Goal: Find specific page/section: Find specific page/section

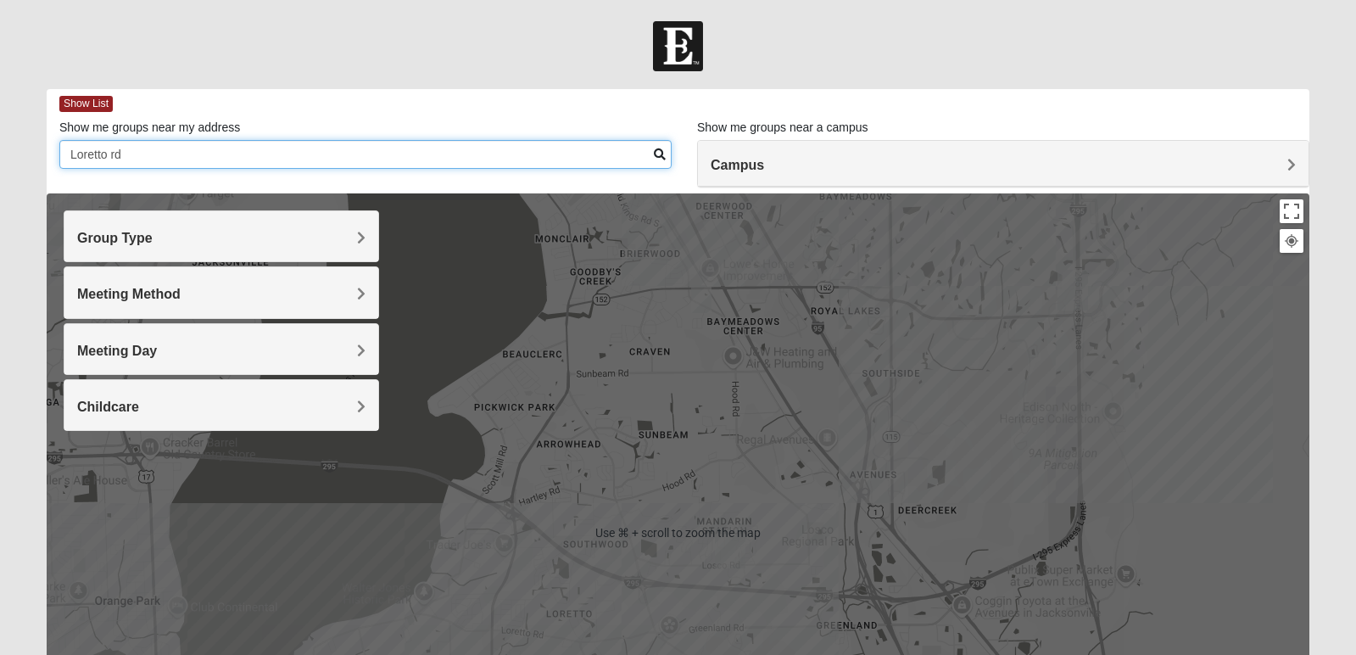
click at [147, 148] on input "Loretto rd" at bounding box center [365, 154] width 612 height 29
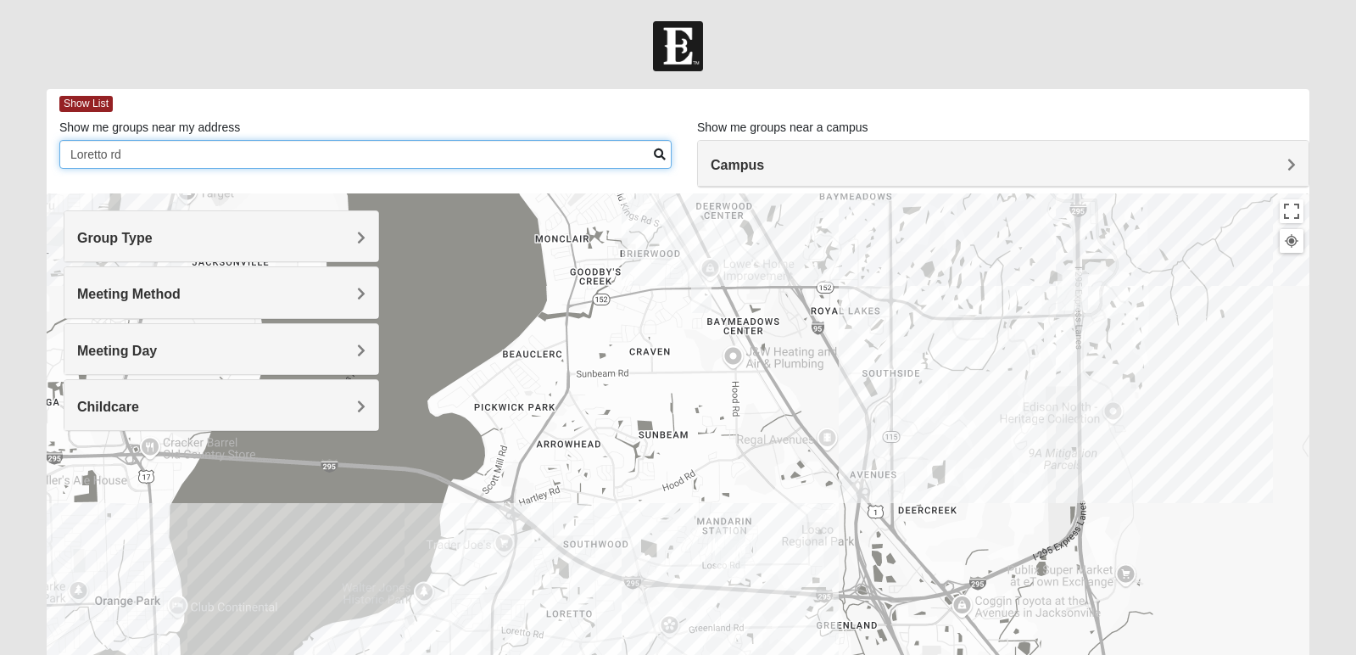
click at [147, 148] on input "Loretto rd" at bounding box center [365, 154] width 612 height 29
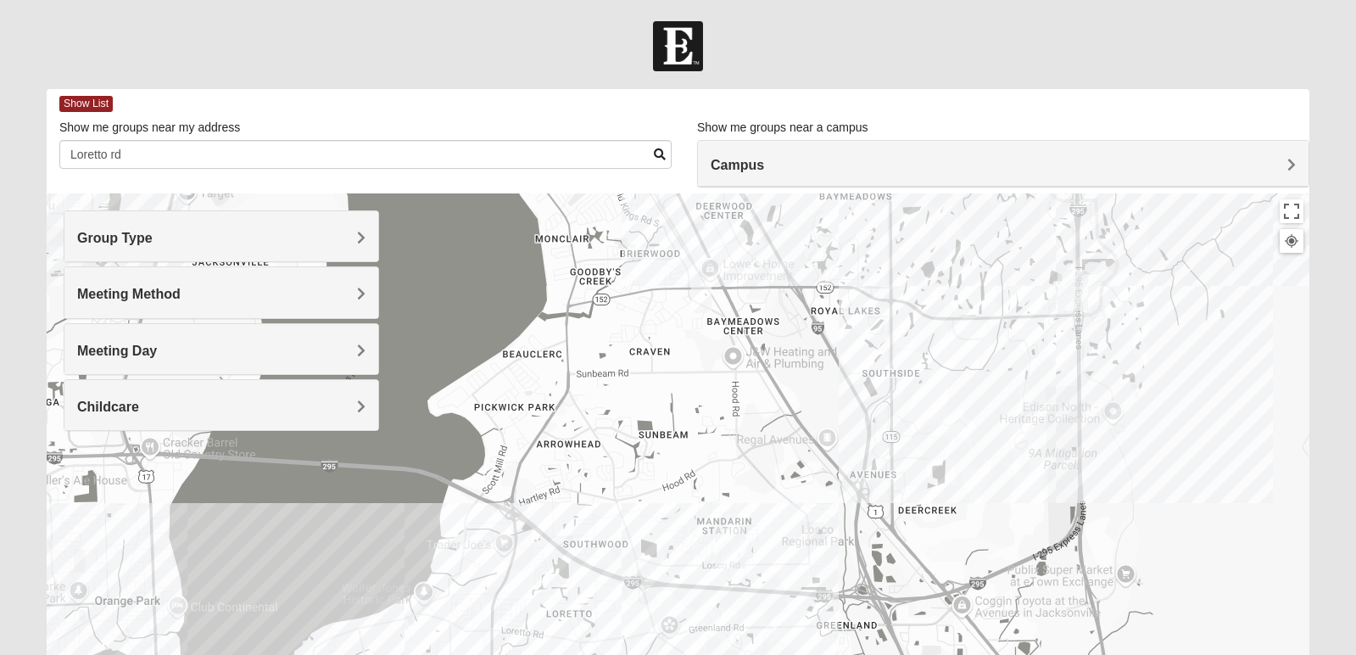
click at [838, 171] on h4 "Campus" at bounding box center [1003, 165] width 585 height 16
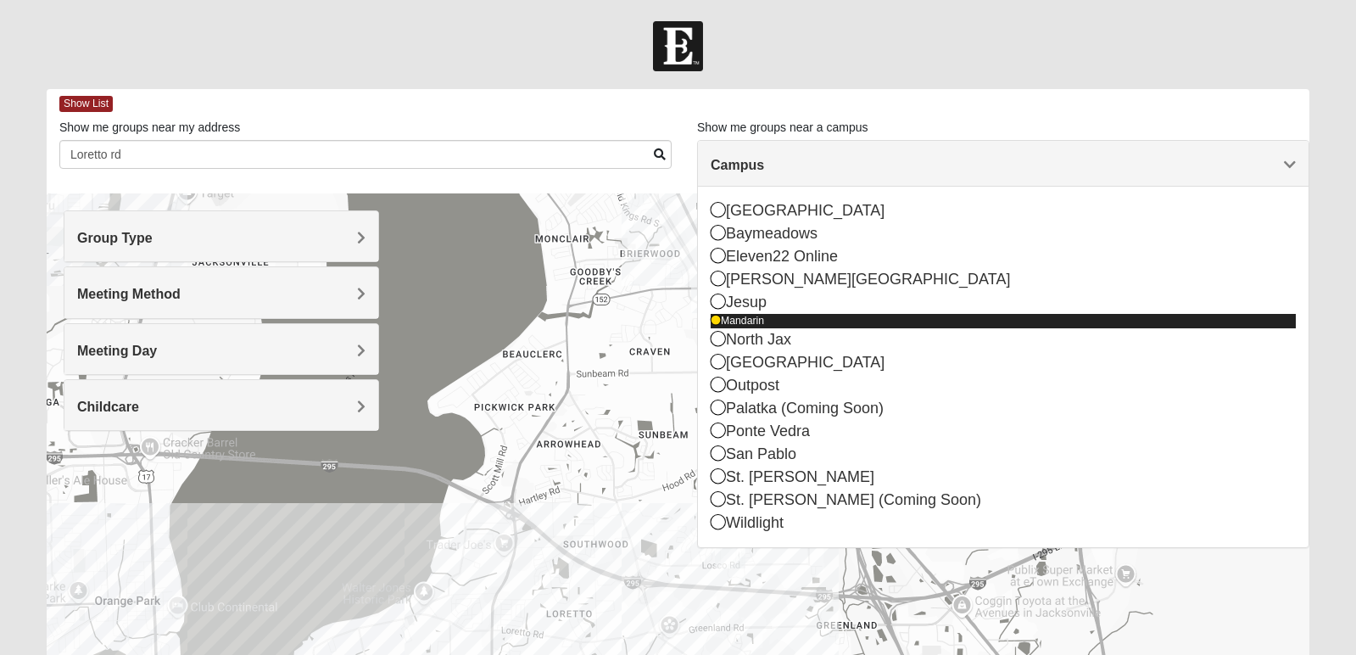
click at [715, 321] on icon at bounding box center [716, 321] width 10 height 10
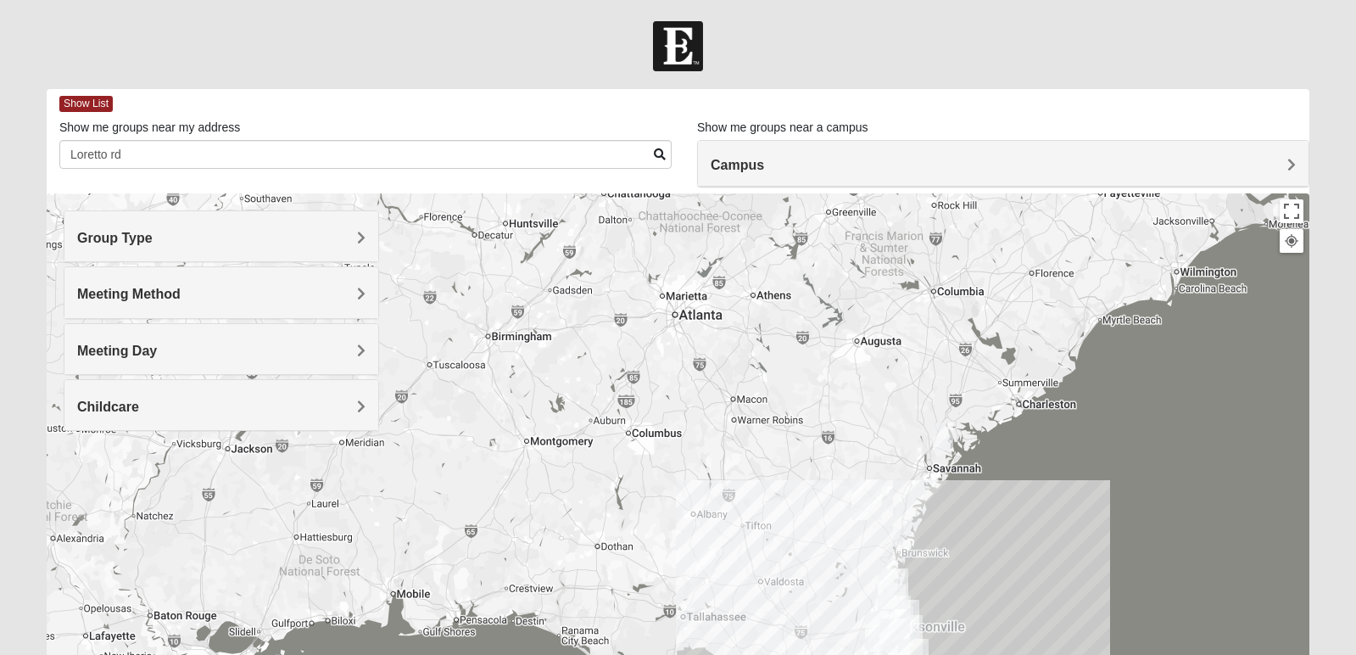
drag, startPoint x: 817, startPoint y: 495, endPoint x: 763, endPoint y: 328, distance: 175.7
click at [763, 328] on div at bounding box center [678, 532] width 1263 height 679
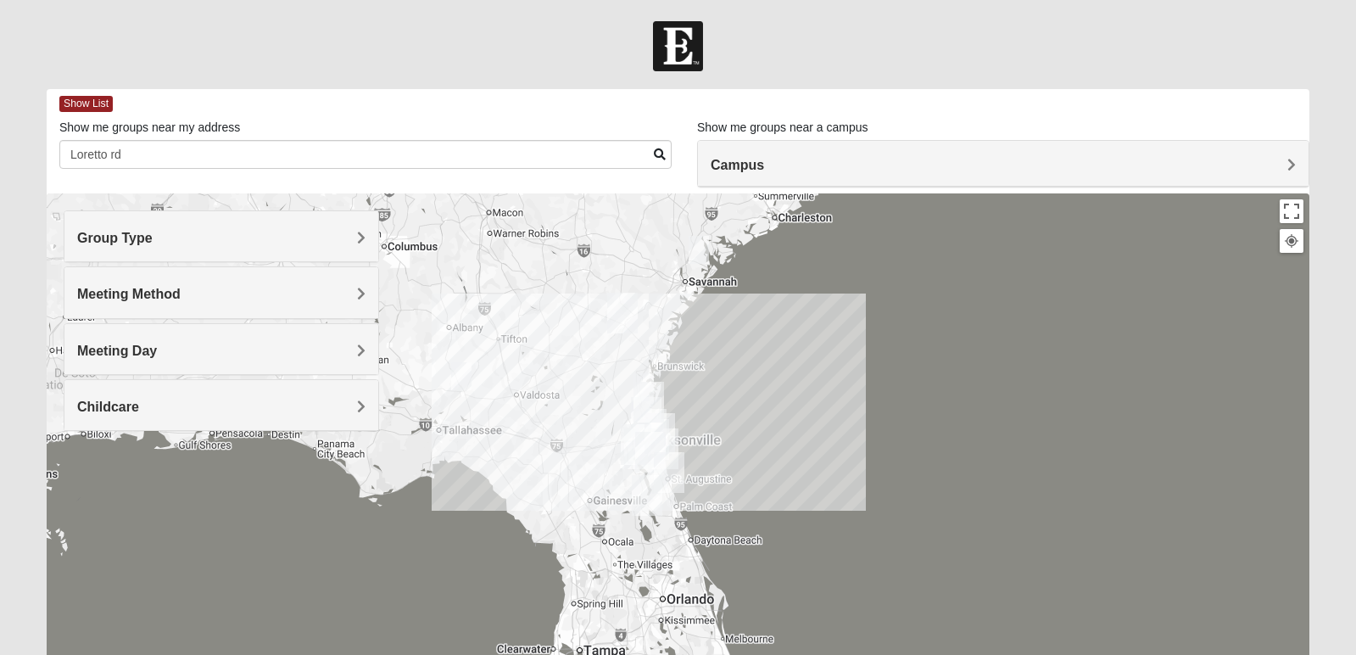
drag, startPoint x: 818, startPoint y: 566, endPoint x: 601, endPoint y: 442, distance: 249.2
click at [601, 442] on div at bounding box center [678, 532] width 1263 height 679
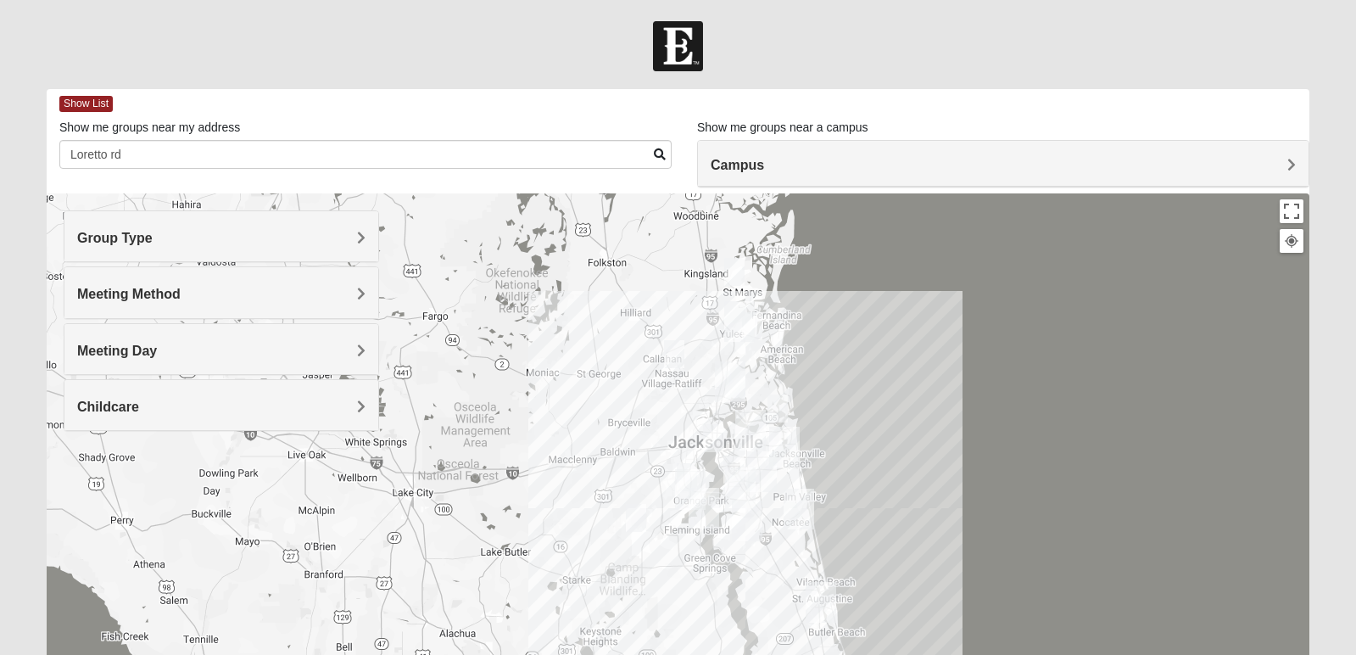
drag, startPoint x: 553, startPoint y: 496, endPoint x: 1111, endPoint y: 350, distance: 576.9
click at [1111, 350] on div at bounding box center [678, 532] width 1263 height 679
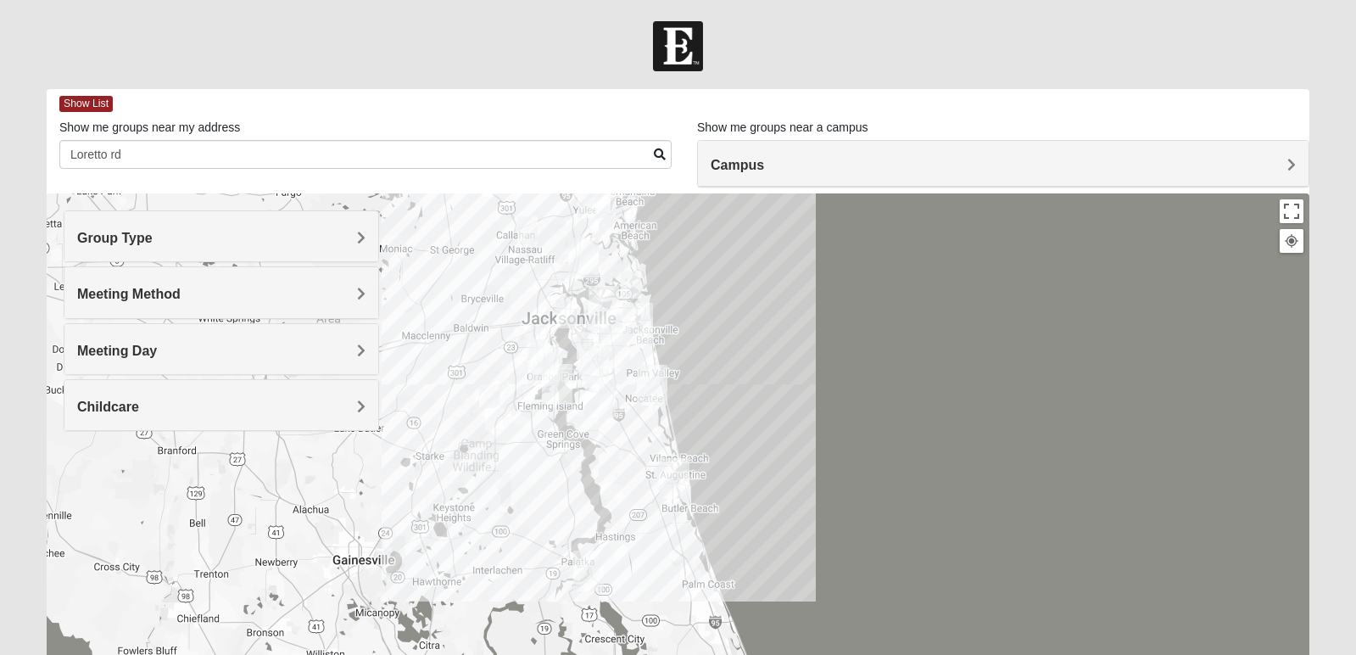
drag, startPoint x: 978, startPoint y: 445, endPoint x: 828, endPoint y: 322, distance: 194.1
click at [828, 322] on div at bounding box center [678, 532] width 1263 height 679
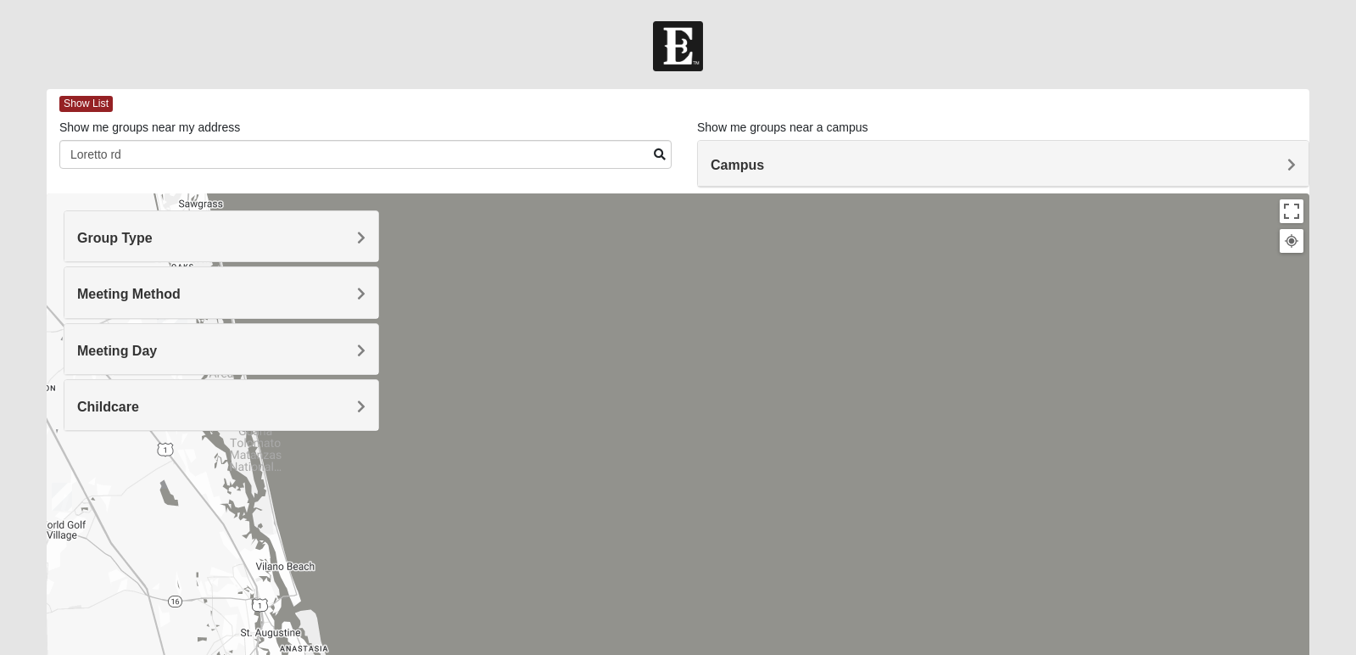
drag, startPoint x: 414, startPoint y: 549, endPoint x: 1086, endPoint y: 539, distance: 671.8
click at [1342, 522] on form "Log In Find A Group Error Show List Loading Groups" at bounding box center [678, 477] width 1356 height 913
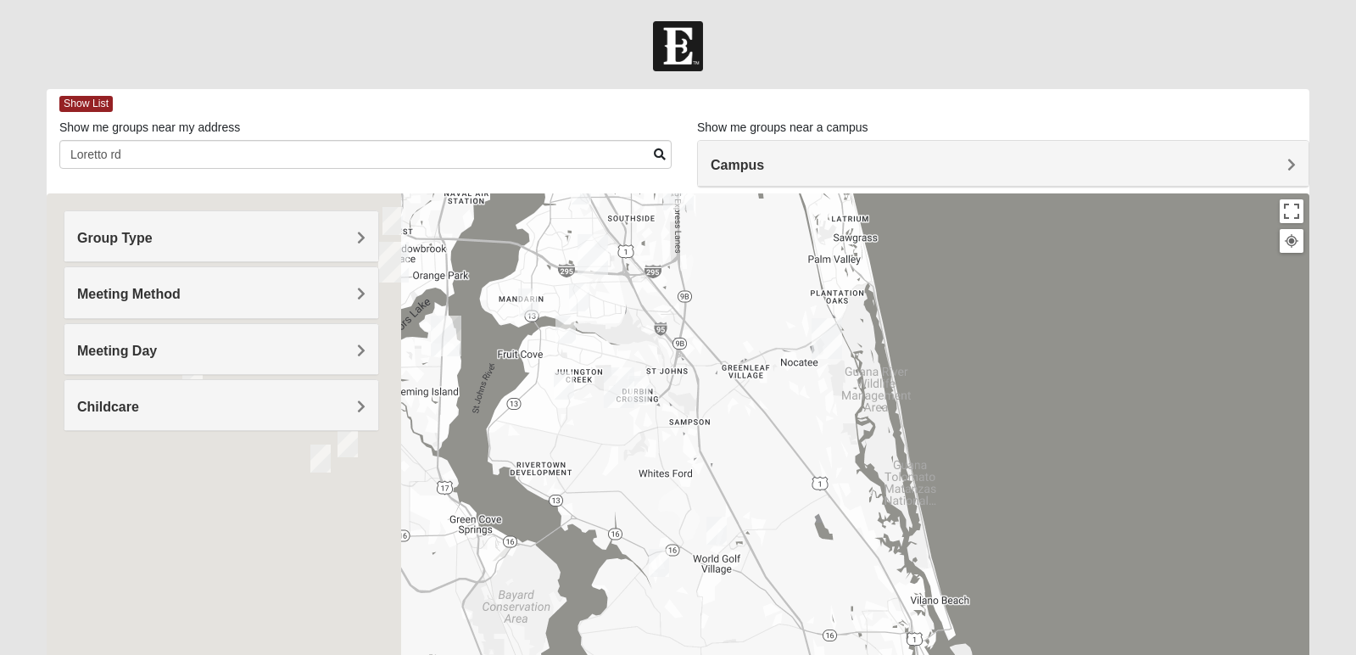
drag, startPoint x: 662, startPoint y: 535, endPoint x: 1351, endPoint y: 573, distance: 690.6
click at [1351, 573] on form "Log In Find A Group Error Show List Loading Groups" at bounding box center [678, 477] width 1356 height 913
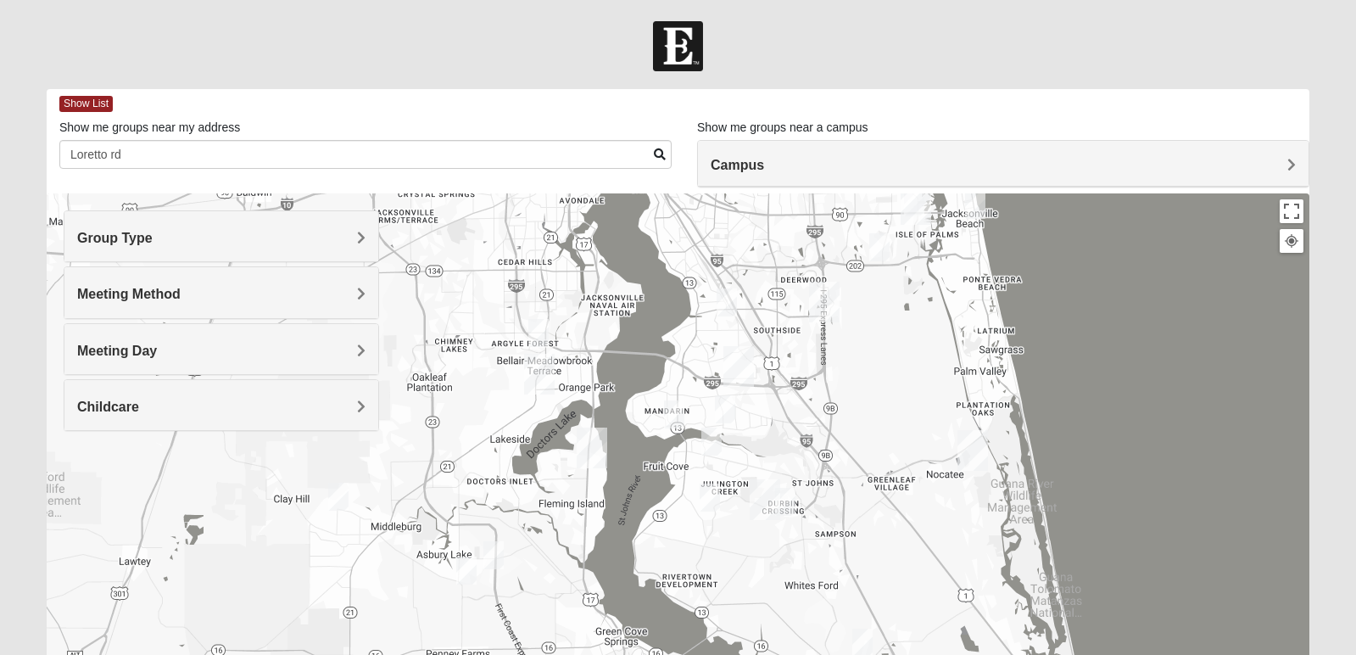
drag, startPoint x: 607, startPoint y: 476, endPoint x: 757, endPoint y: 584, distance: 184.1
click at [757, 584] on div at bounding box center [678, 532] width 1263 height 679
click at [713, 439] on img "Mixed Knowles 32259" at bounding box center [711, 441] width 20 height 28
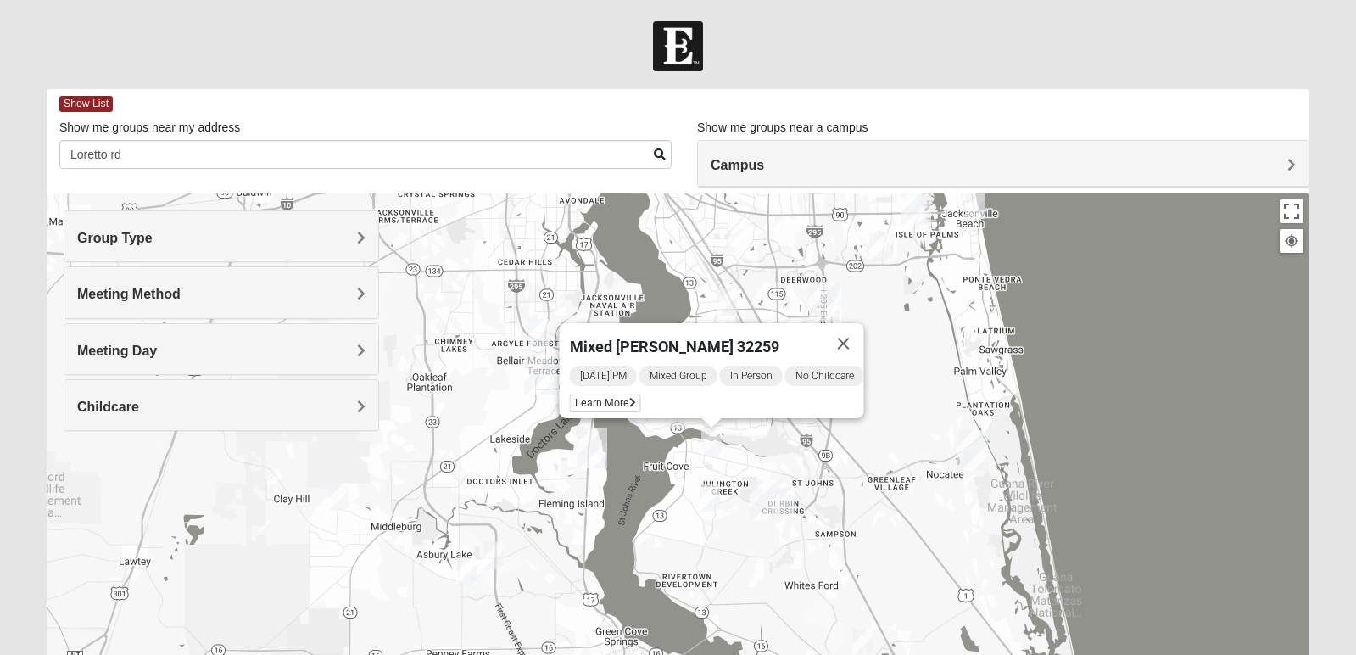
click at [713, 439] on img "Mixed Knowles 32259" at bounding box center [711, 441] width 20 height 28
click at [862, 326] on button "Close" at bounding box center [844, 343] width 41 height 41
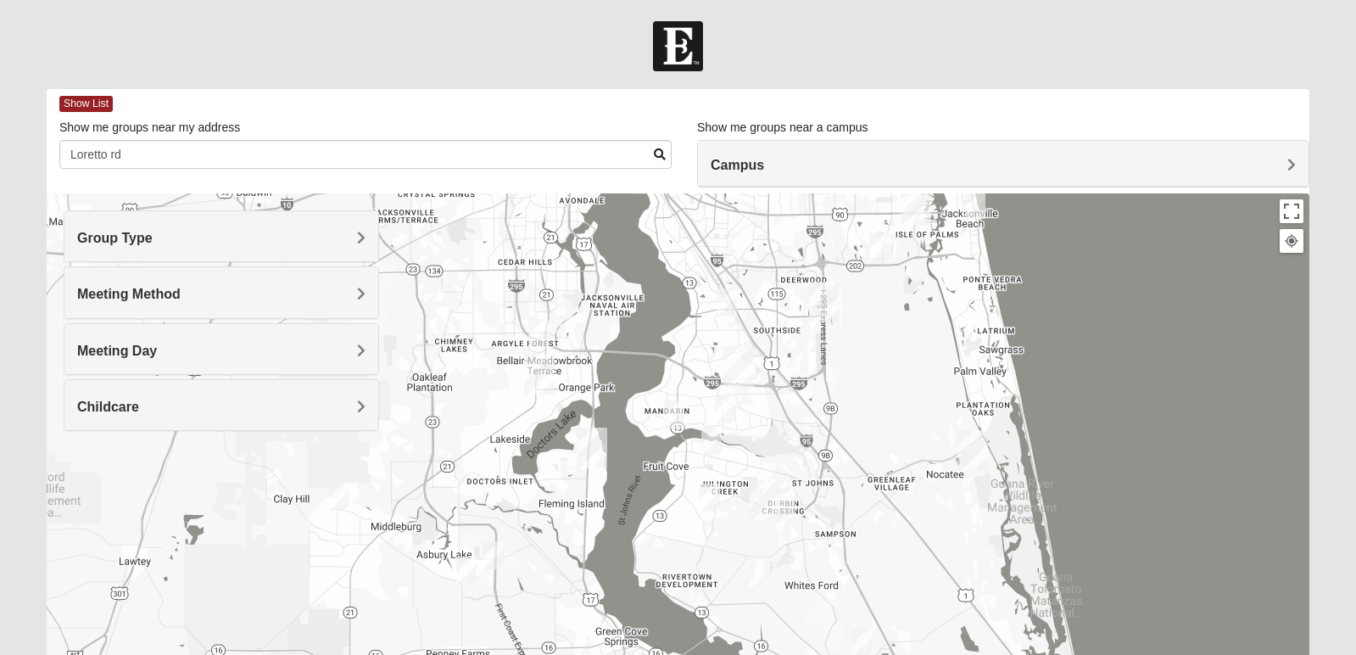
click at [729, 407] on img "Mixed Eler 32258" at bounding box center [725, 409] width 20 height 28
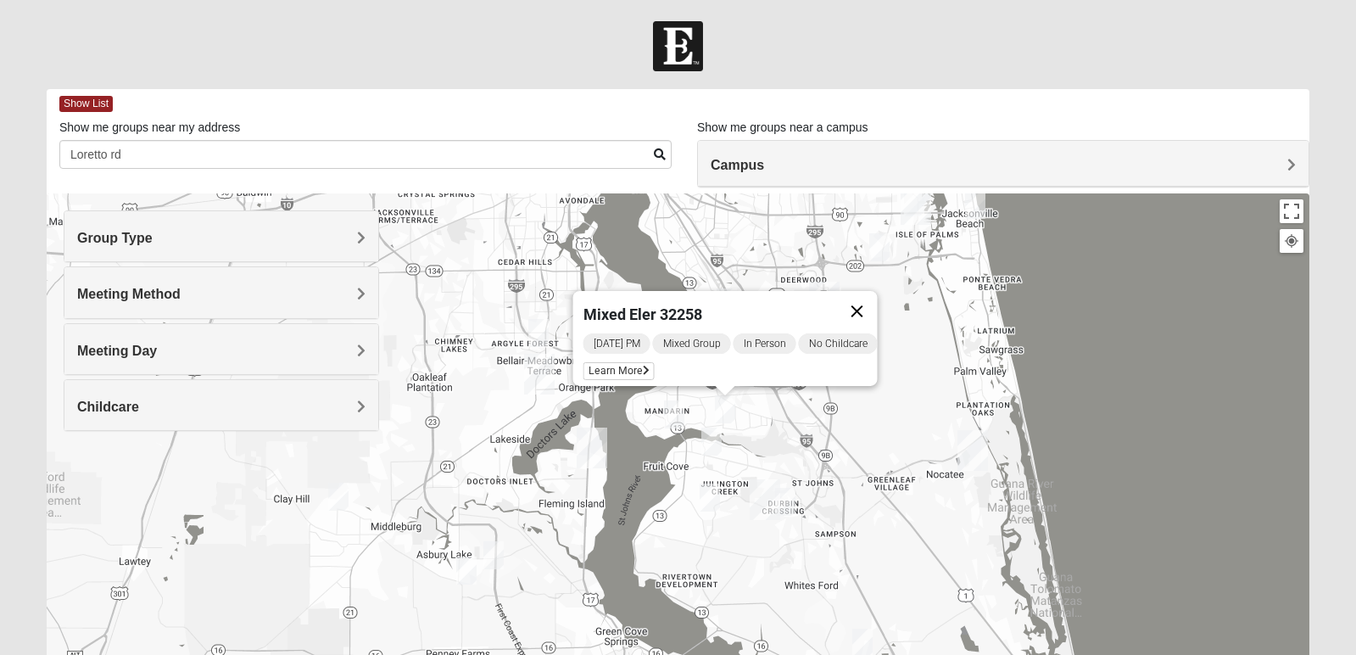
click at [877, 299] on button "Close" at bounding box center [857, 311] width 41 height 41
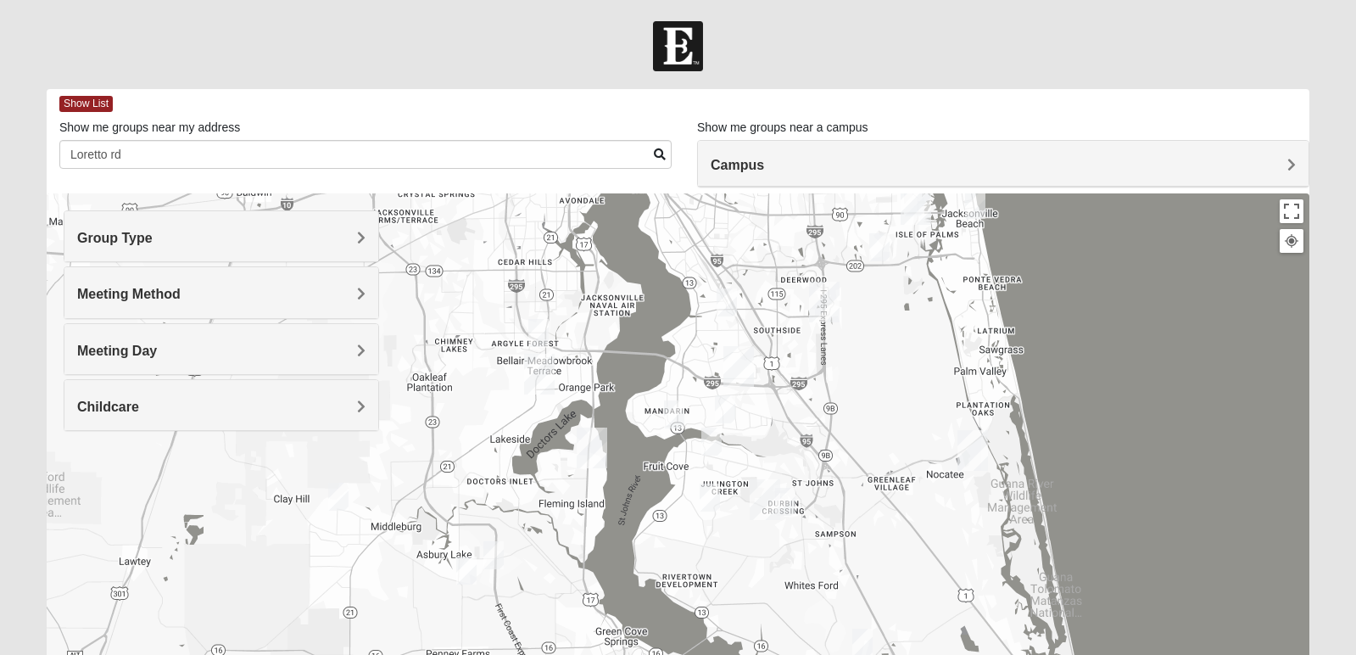
click at [678, 412] on img "Mixed RE/MAX 32223" at bounding box center [674, 414] width 20 height 28
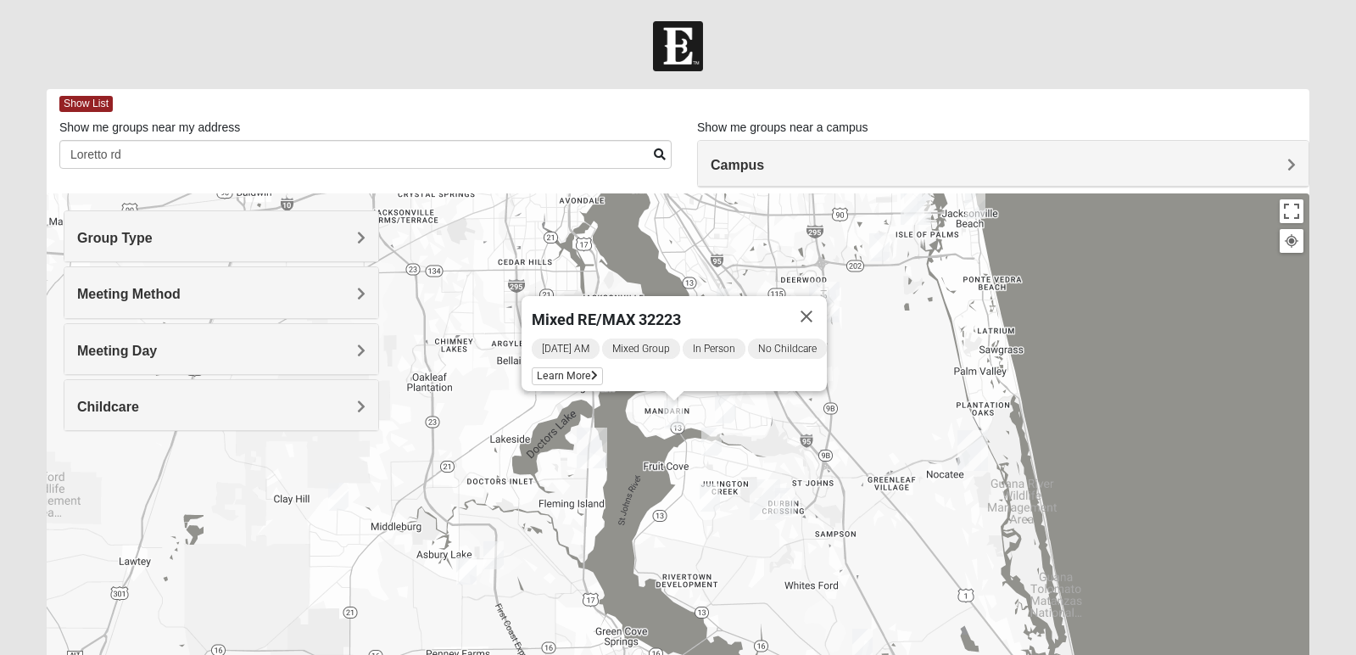
click at [821, 302] on button "Close" at bounding box center [806, 316] width 41 height 41
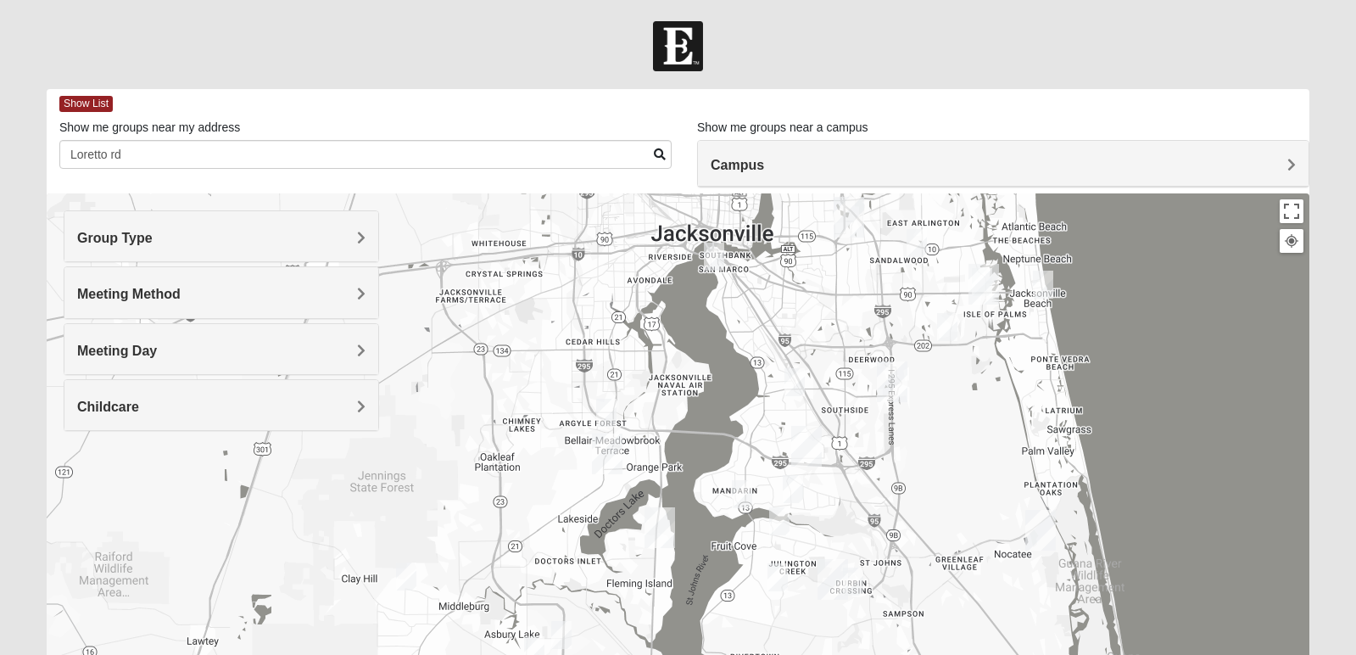
drag, startPoint x: 878, startPoint y: 458, endPoint x: 950, endPoint y: 536, distance: 106.2
click at [950, 536] on div at bounding box center [678, 532] width 1263 height 679
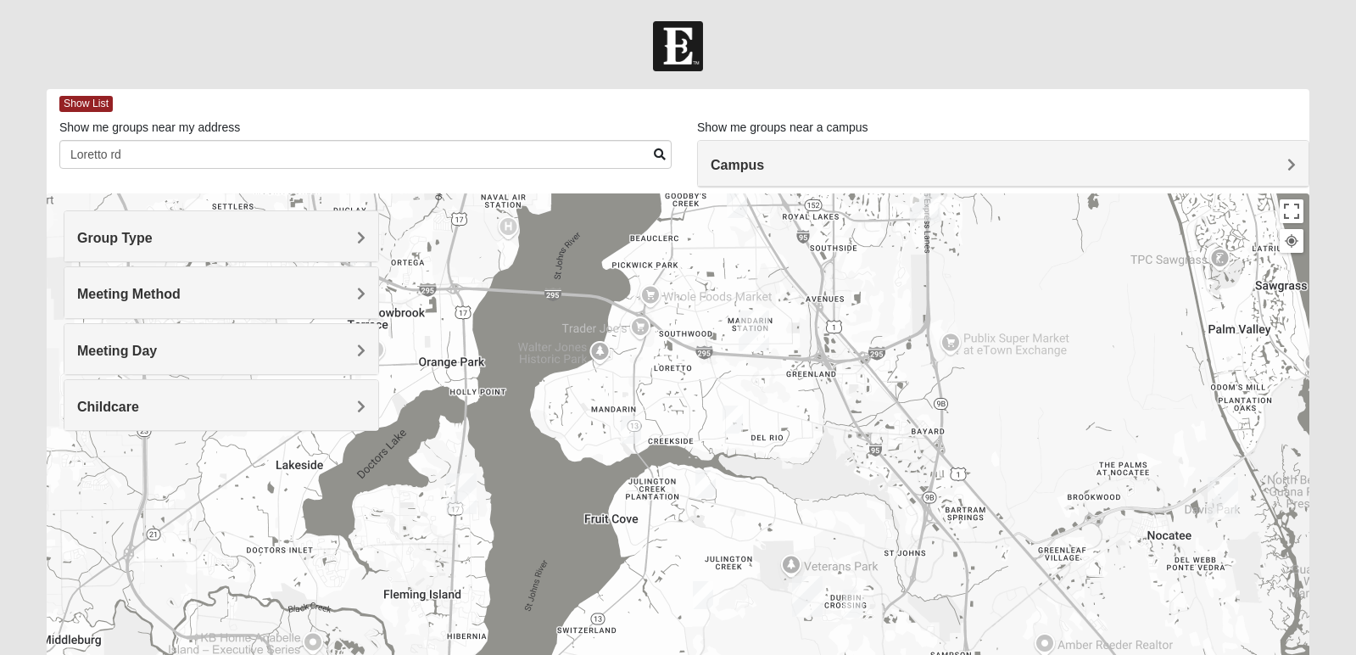
drag, startPoint x: 648, startPoint y: 526, endPoint x: 742, endPoint y: 487, distance: 101.9
click at [742, 487] on div at bounding box center [678, 532] width 1263 height 679
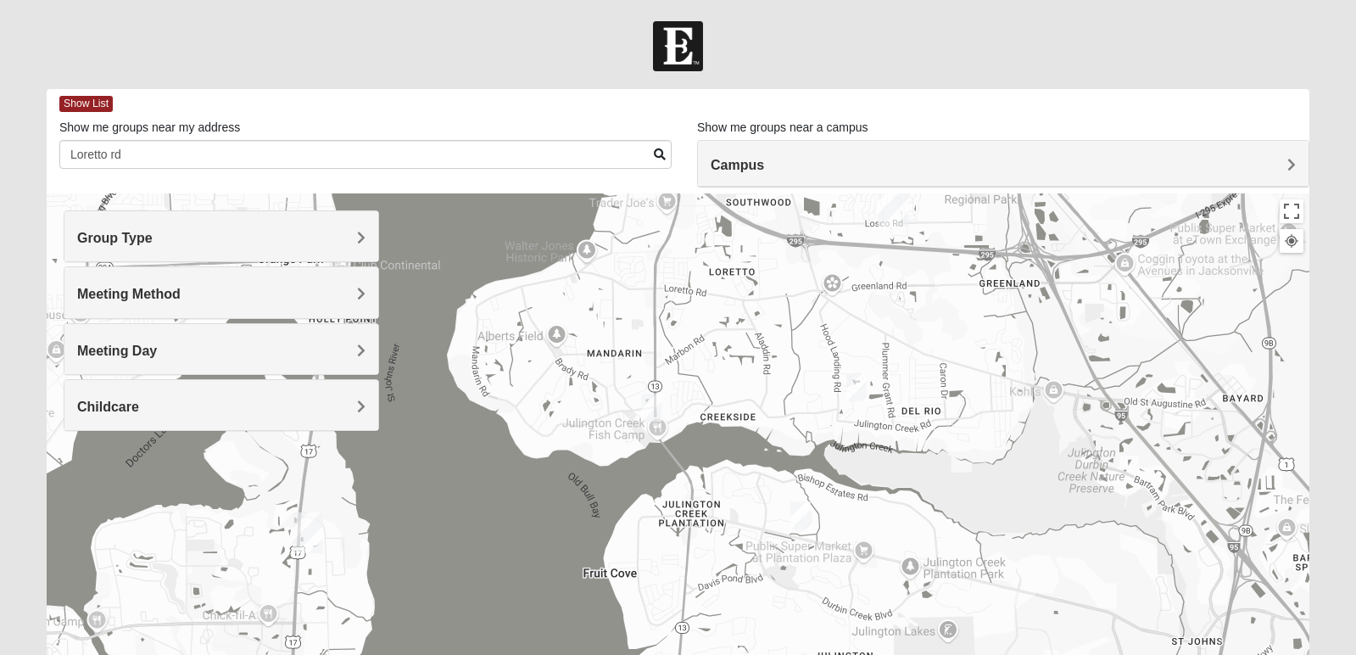
drag, startPoint x: 705, startPoint y: 455, endPoint x: 838, endPoint y: 477, distance: 135.0
click at [838, 477] on div at bounding box center [678, 532] width 1263 height 679
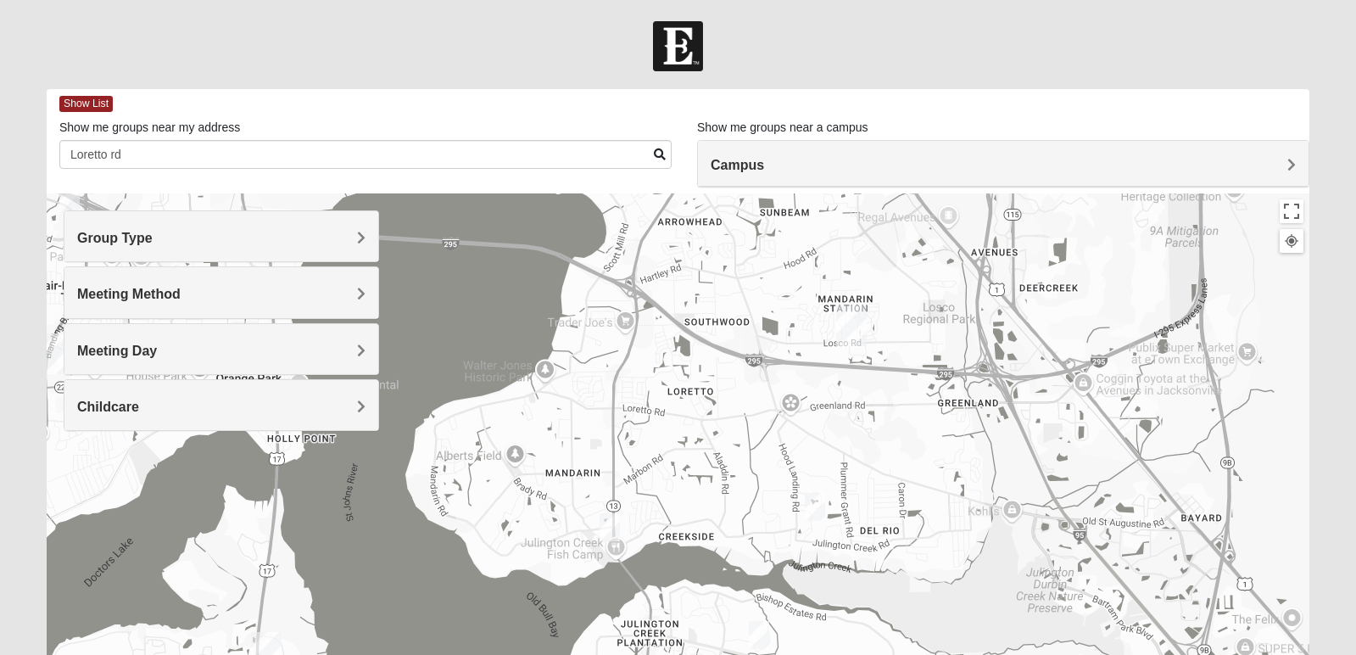
drag, startPoint x: 775, startPoint y: 373, endPoint x: 733, endPoint y: 494, distance: 128.5
click at [733, 494] on div at bounding box center [678, 532] width 1263 height 679
